Goal: Transaction & Acquisition: Purchase product/service

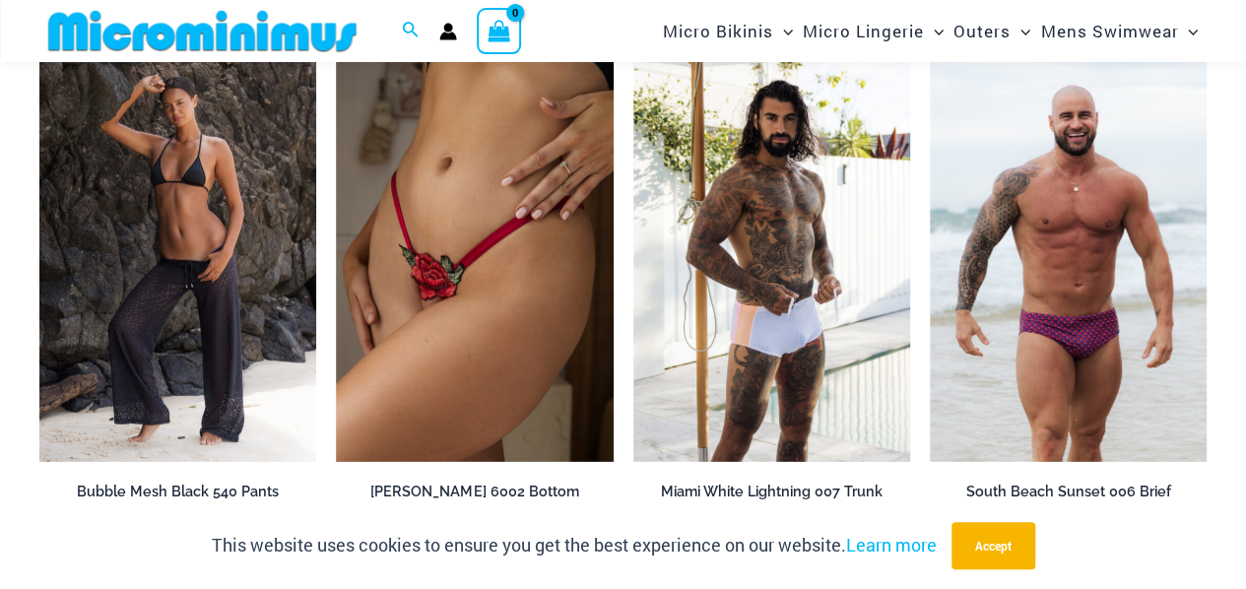
scroll to position [3210, 0]
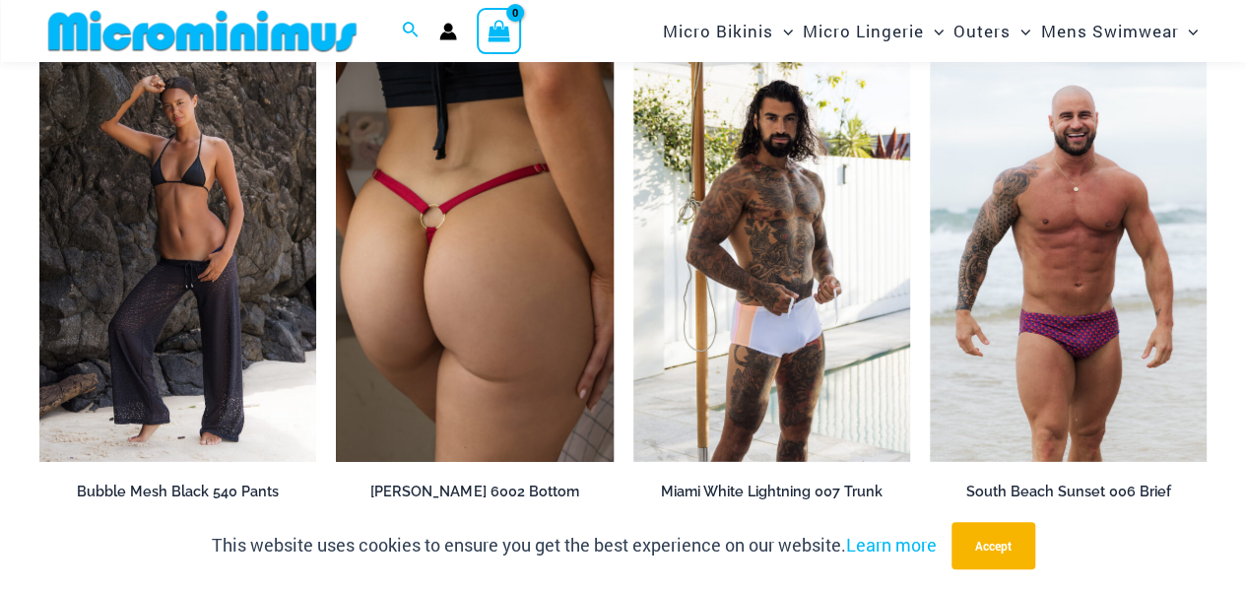
click at [488, 197] on img at bounding box center [474, 254] width 277 height 416
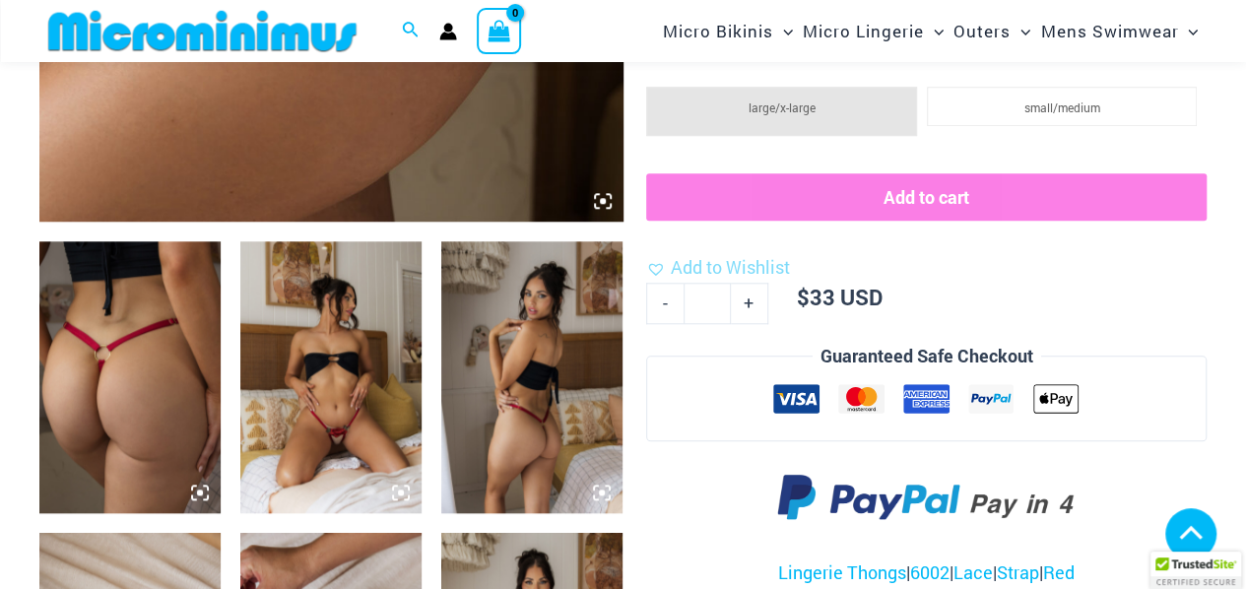
scroll to position [835, 0]
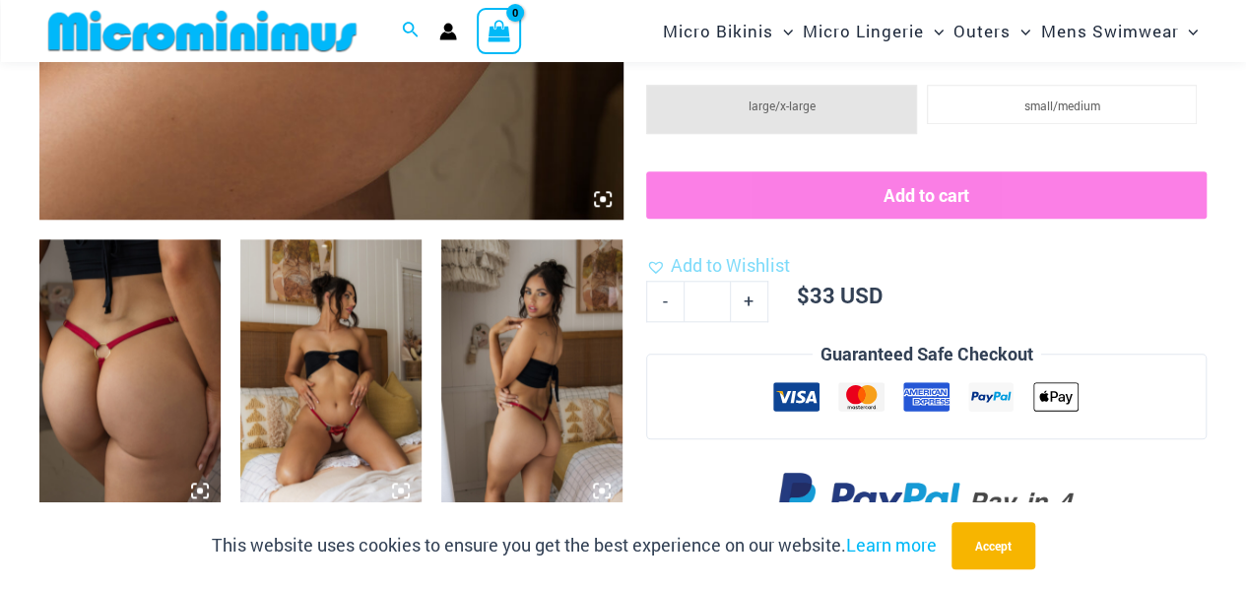
click at [293, 395] on img at bounding box center [330, 375] width 181 height 272
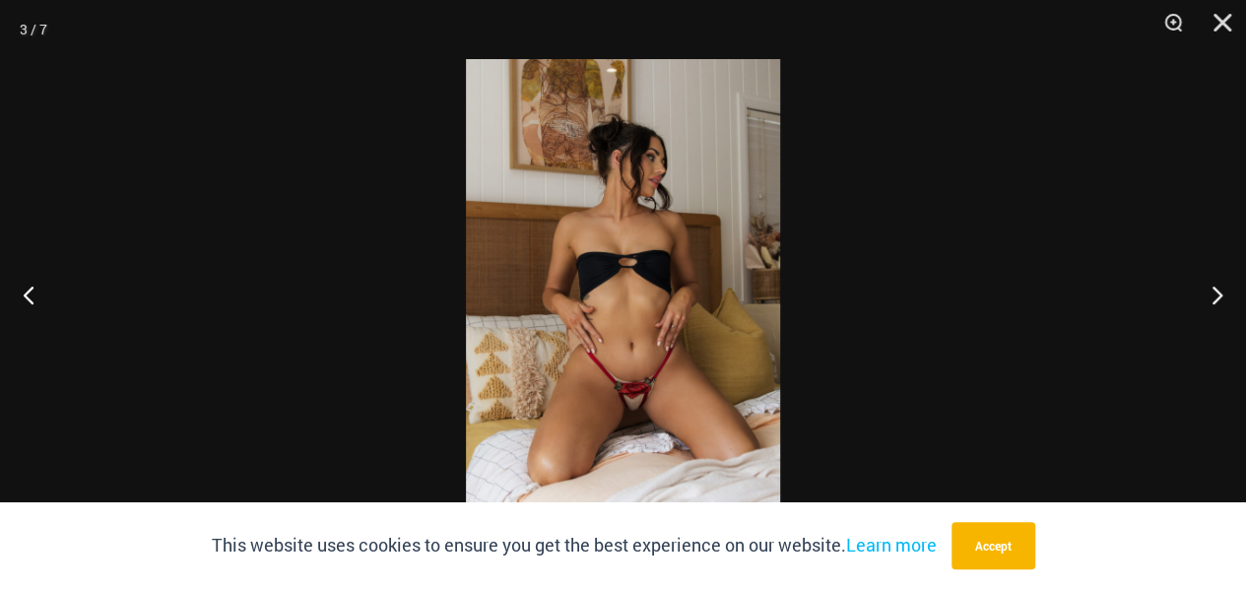
click at [650, 306] on img at bounding box center [623, 294] width 314 height 471
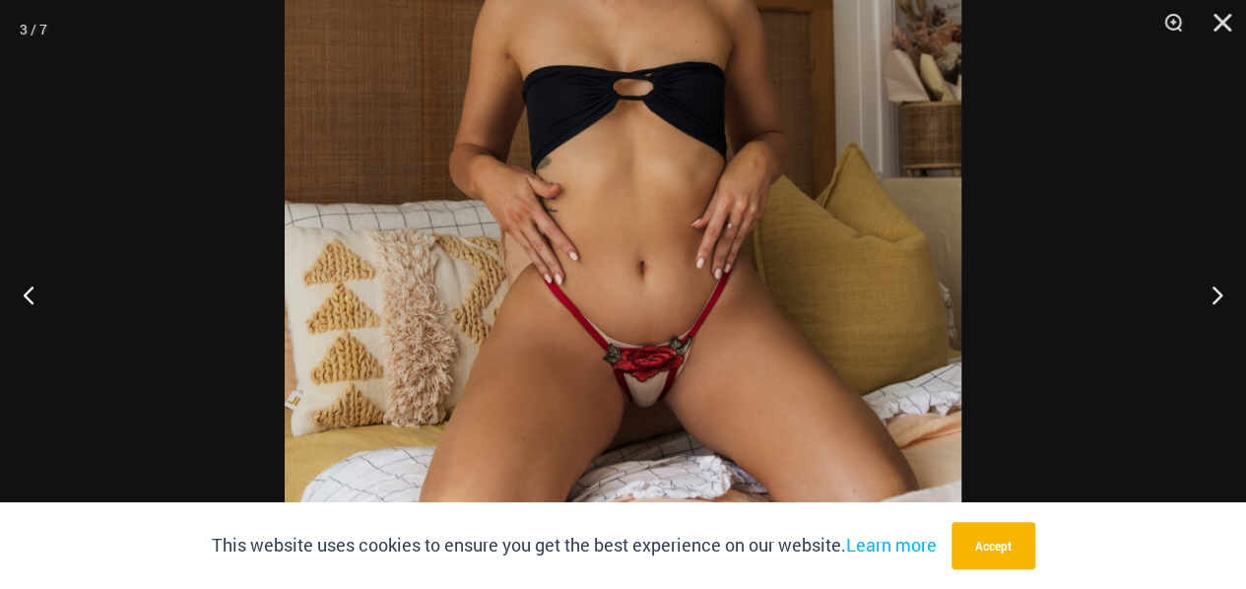
click at [650, 312] on img at bounding box center [623, 157] width 676 height 1014
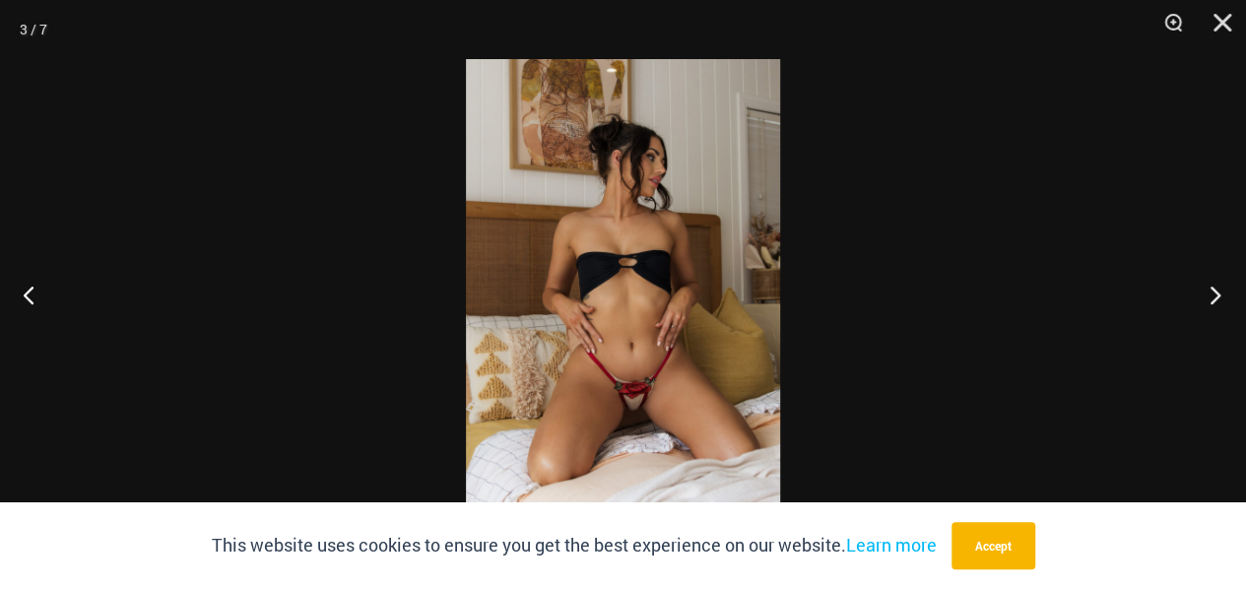
click at [1209, 292] on button "Next" at bounding box center [1209, 294] width 74 height 98
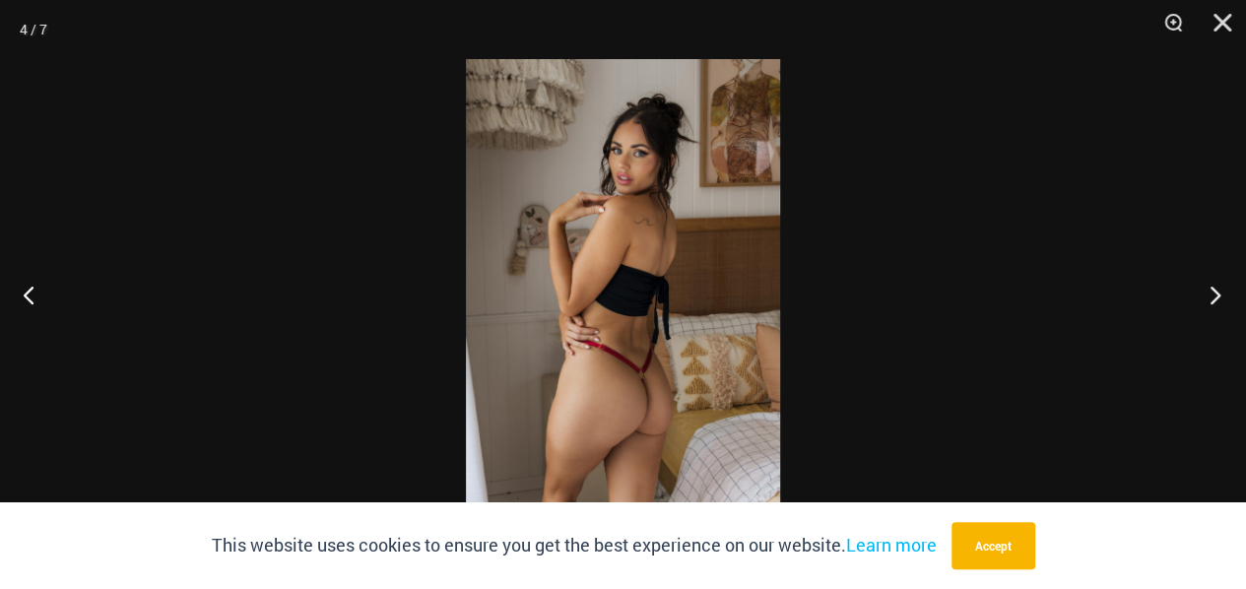
click at [1209, 292] on button "Next" at bounding box center [1209, 294] width 74 height 98
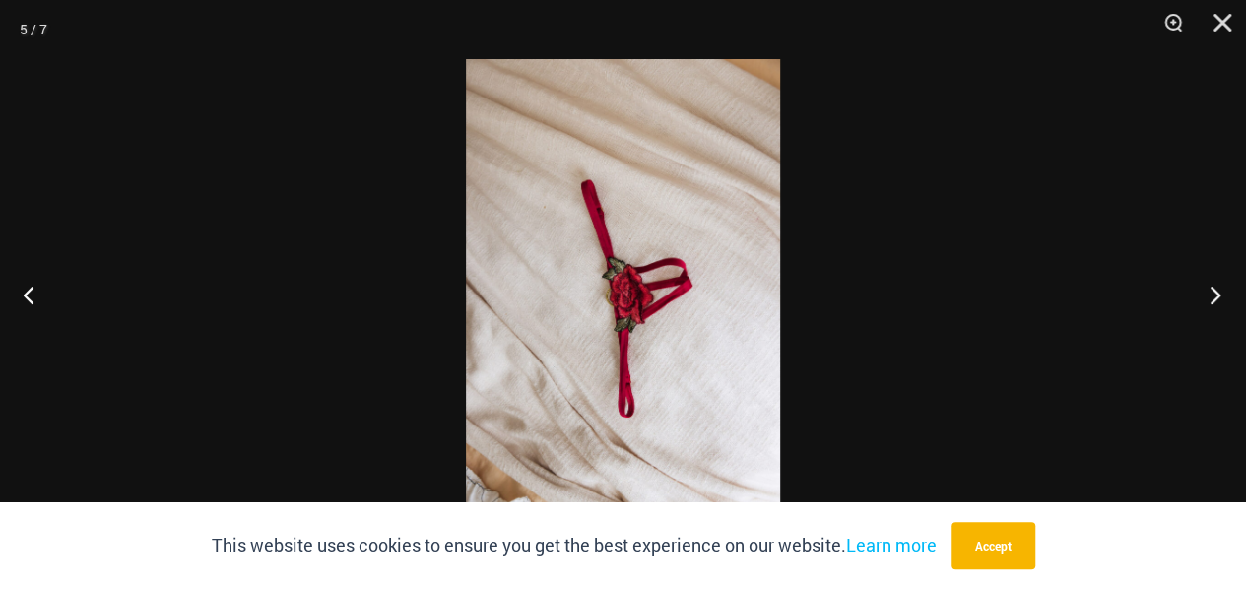
click at [1209, 292] on button "Next" at bounding box center [1209, 294] width 74 height 98
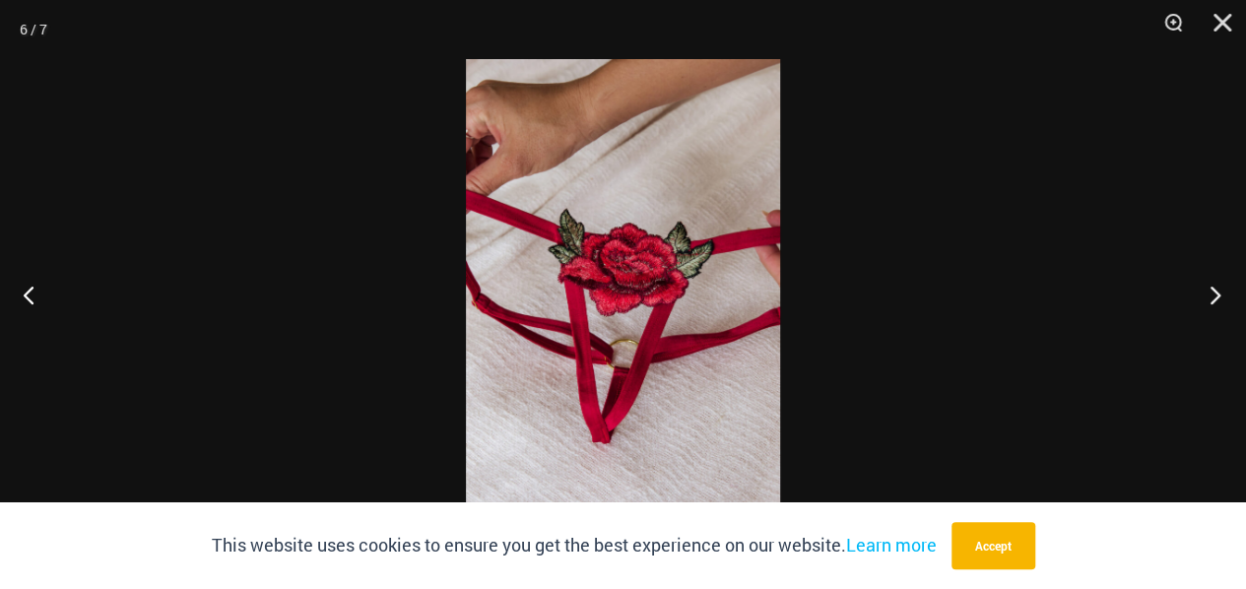
click at [1209, 292] on button "Next" at bounding box center [1209, 294] width 74 height 98
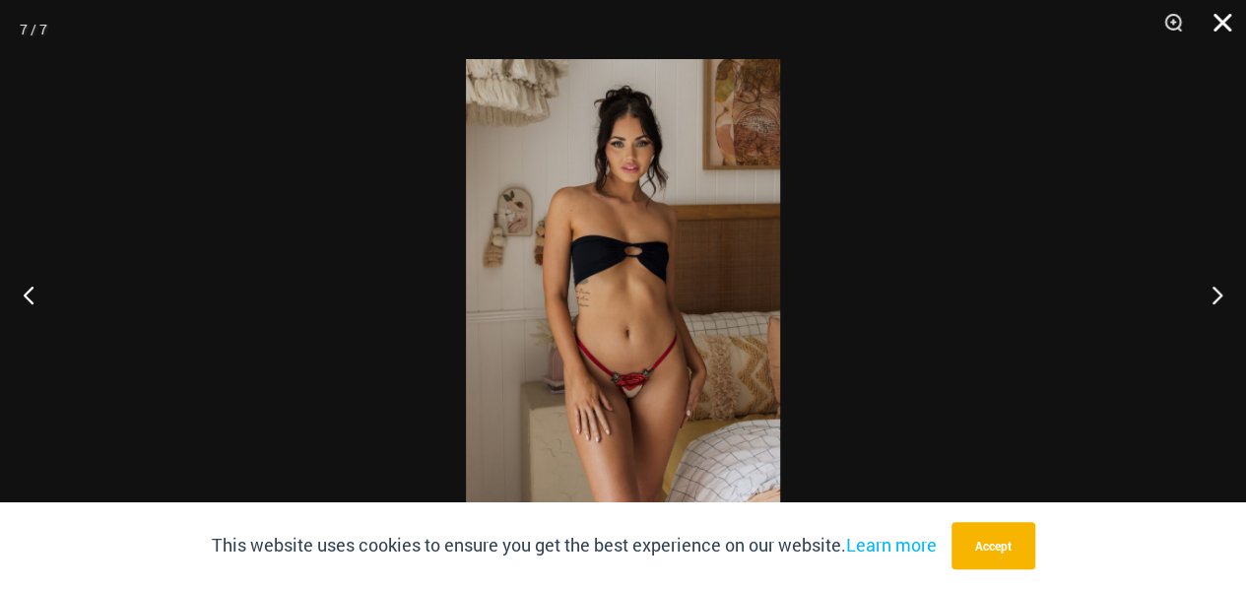
click at [1228, 34] on button "Close" at bounding box center [1214, 29] width 49 height 59
